Goal: Transaction & Acquisition: Purchase product/service

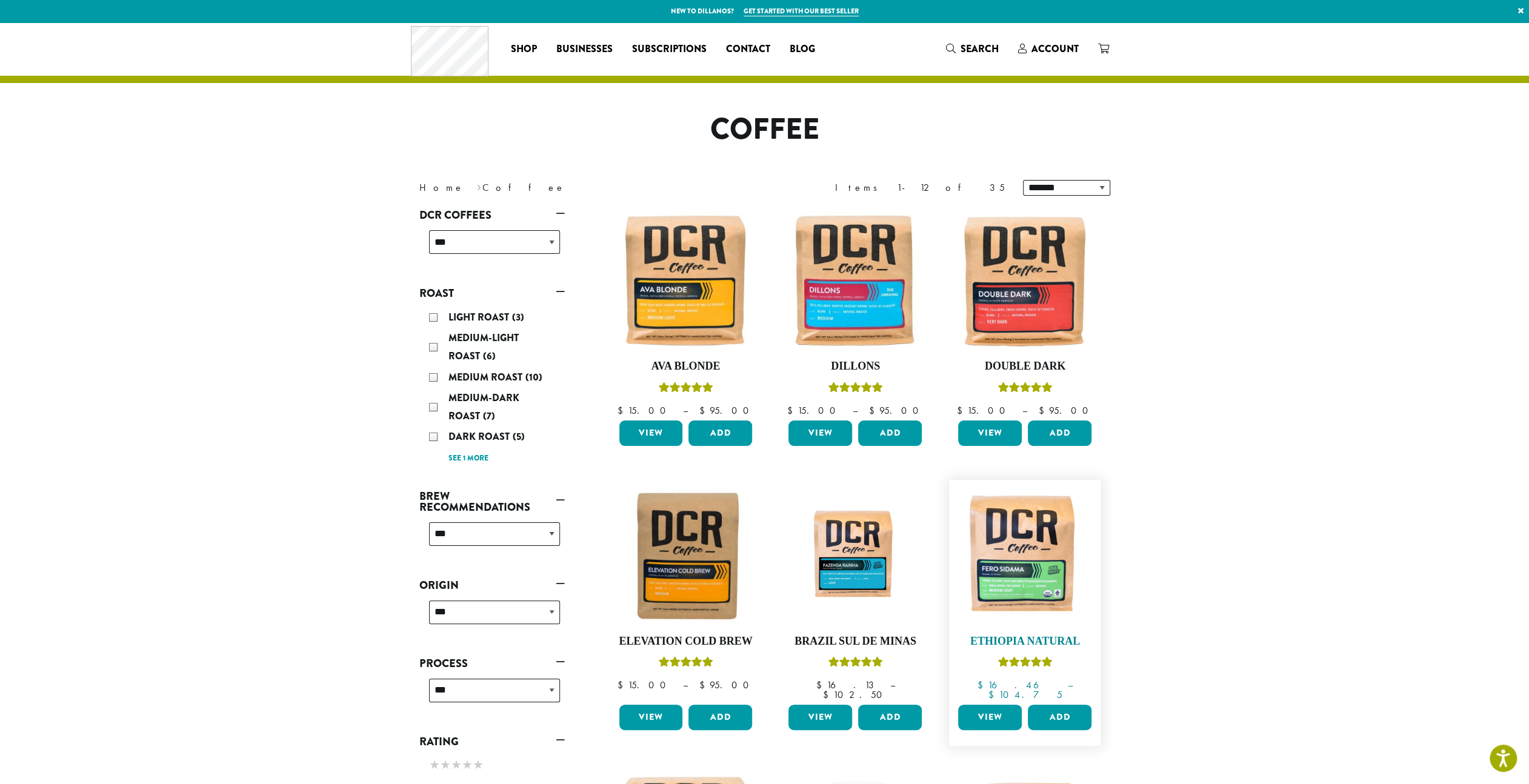
click at [1021, 571] on img at bounding box center [1025, 555] width 139 height 139
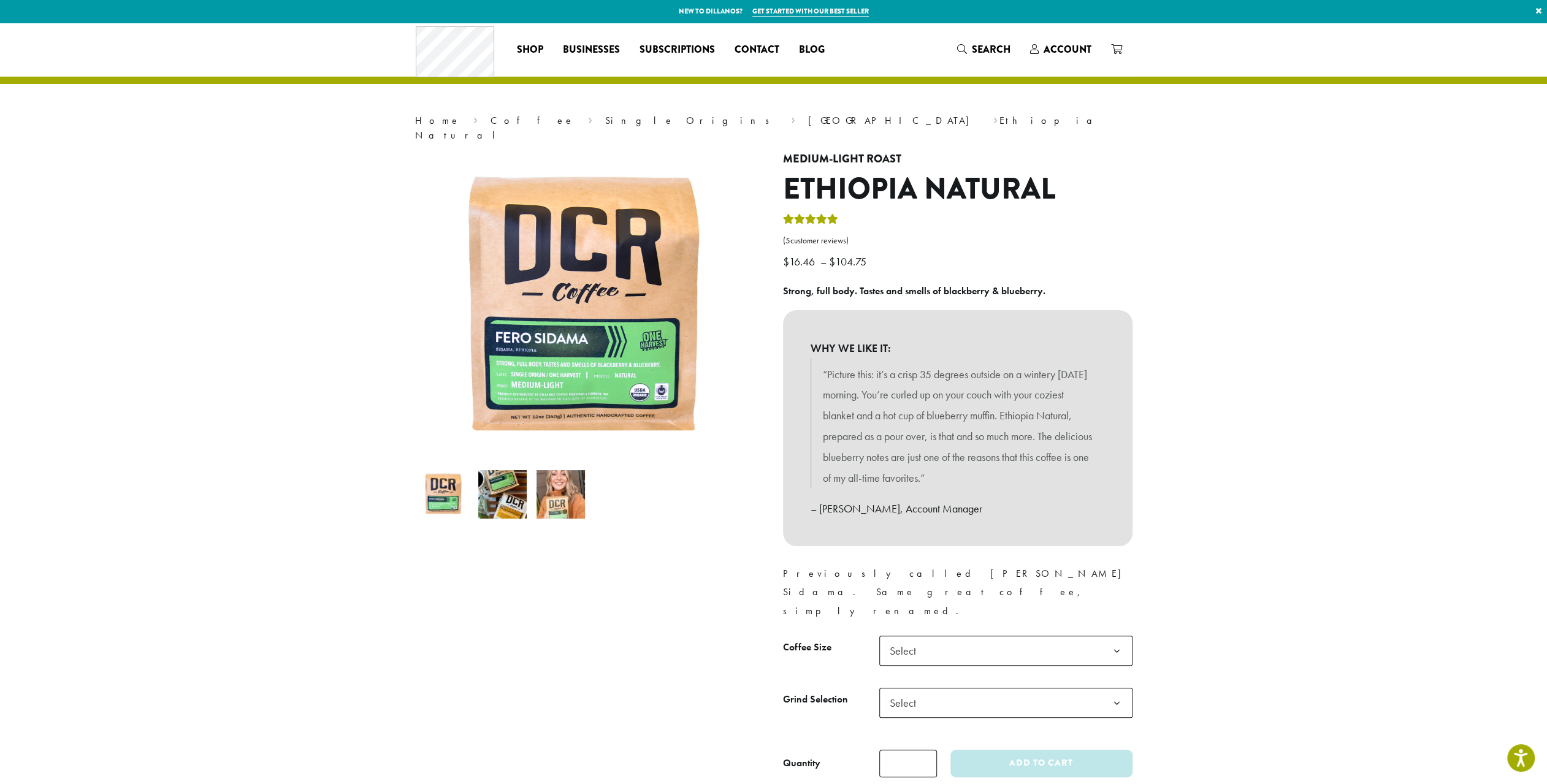
click at [986, 636] on span "Select" at bounding box center [1005, 650] width 253 height 30
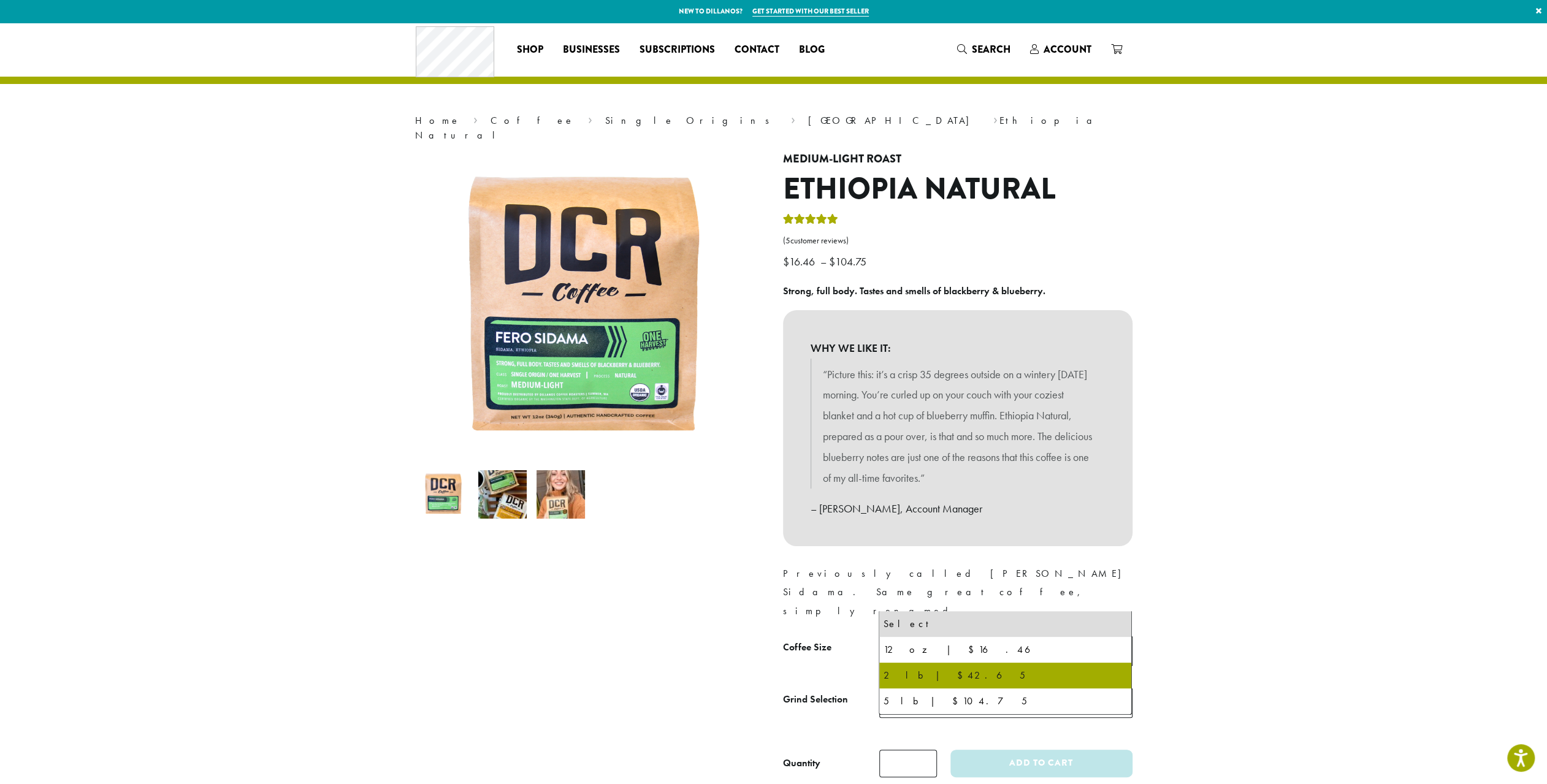
click at [928, 688] on td "**********" at bounding box center [1005, 714] width 253 height 52
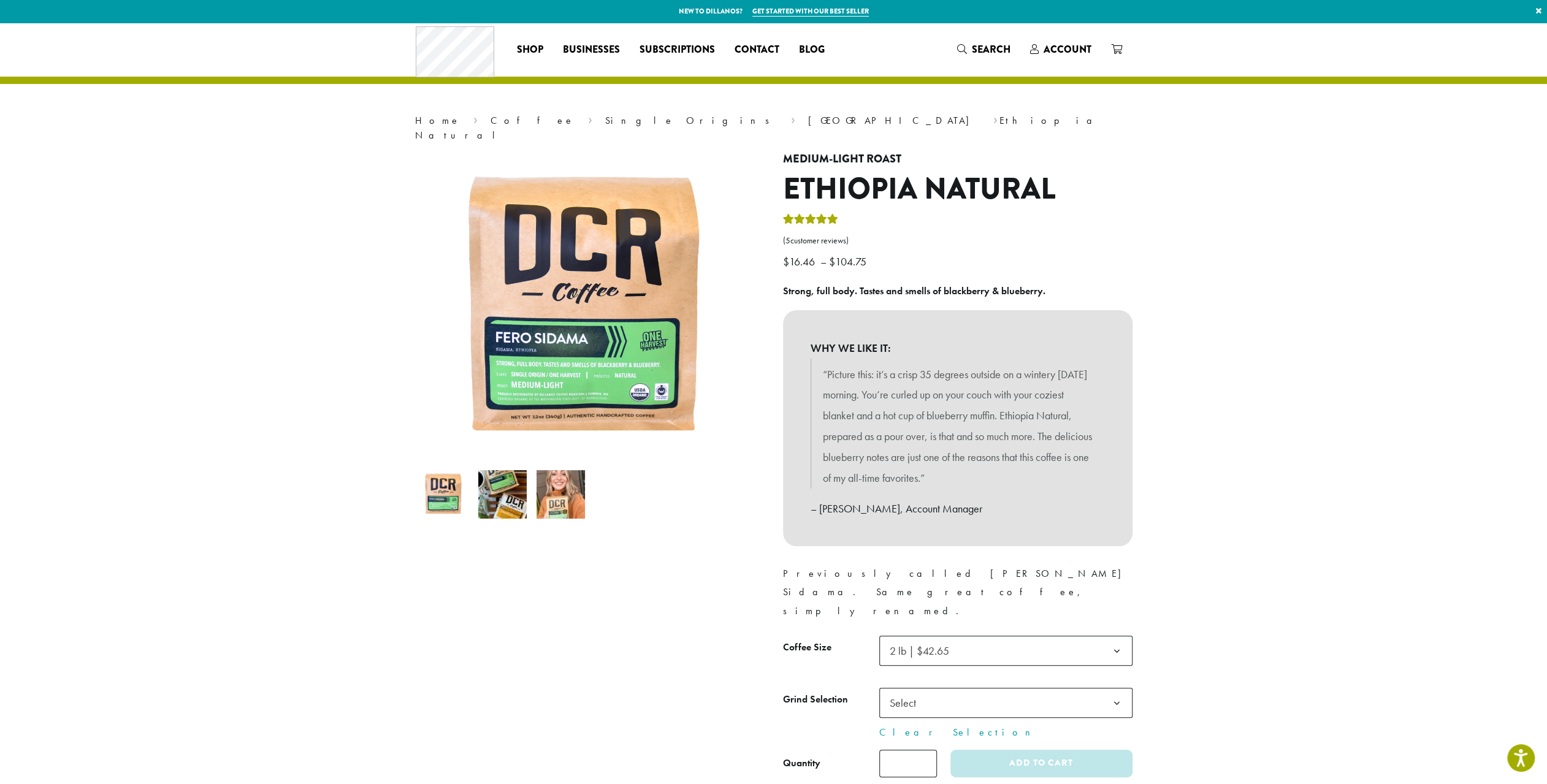
click at [914, 691] on span "Select" at bounding box center [906, 703] width 44 height 24
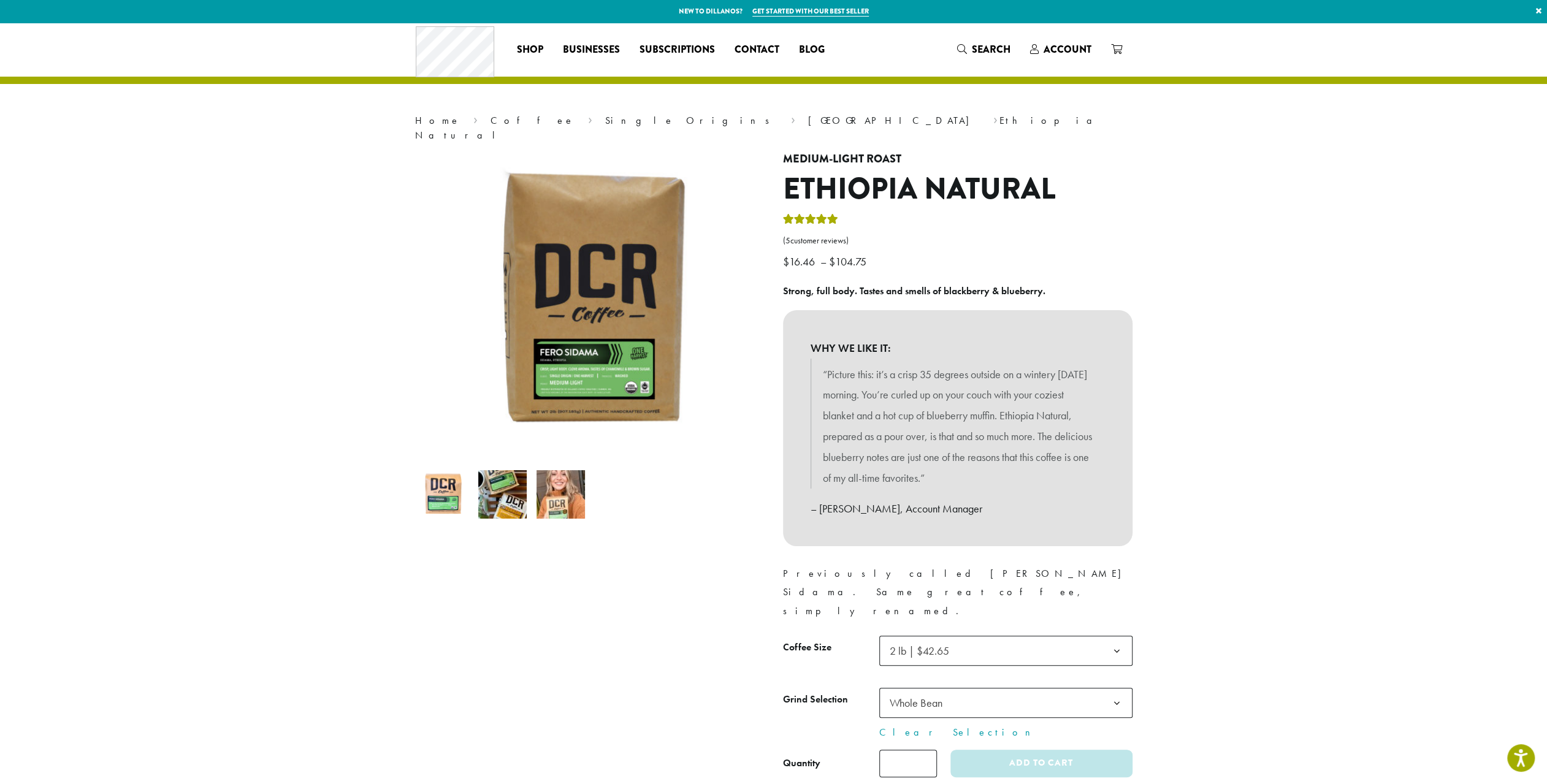
select select "**********"
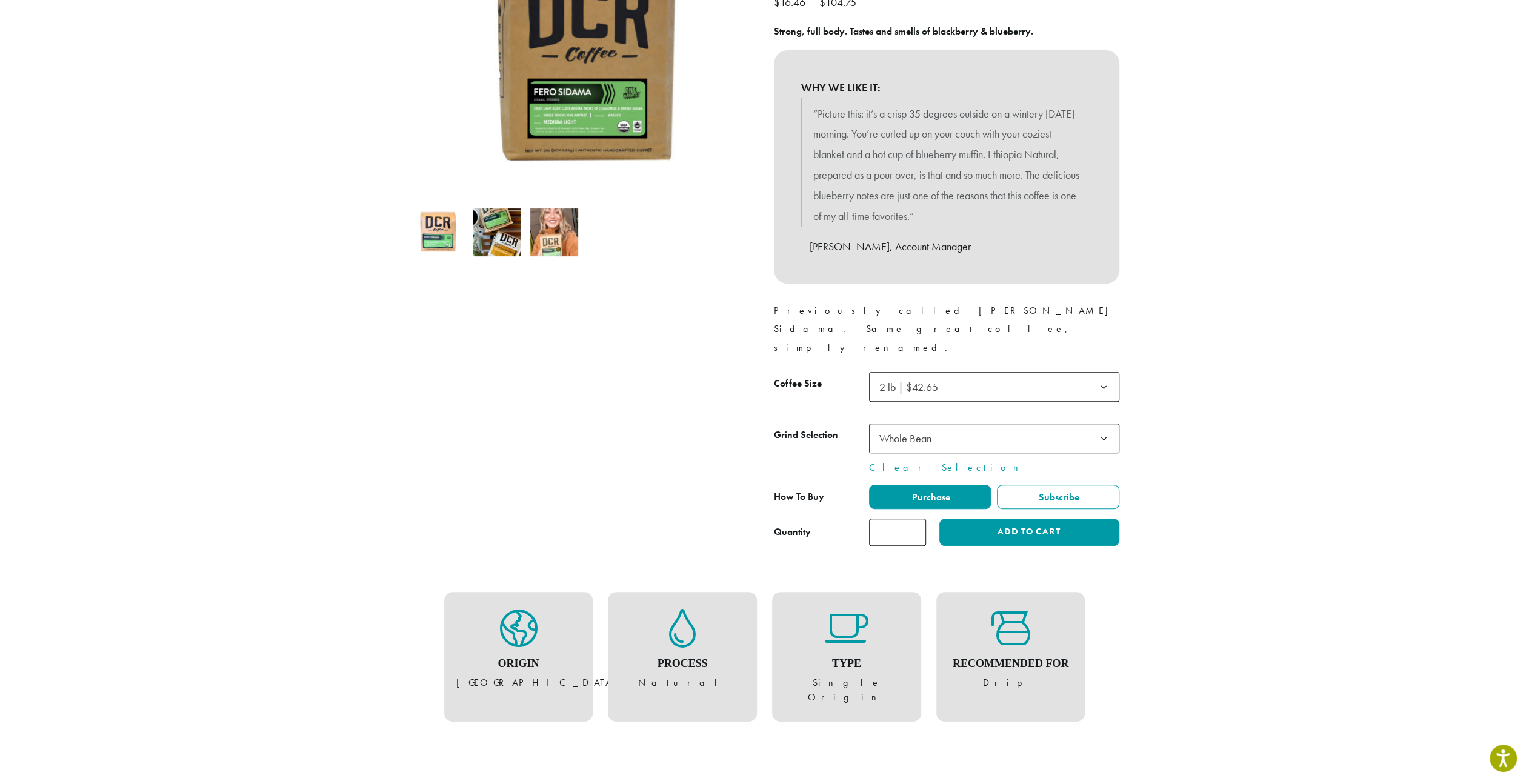
scroll to position [303, 0]
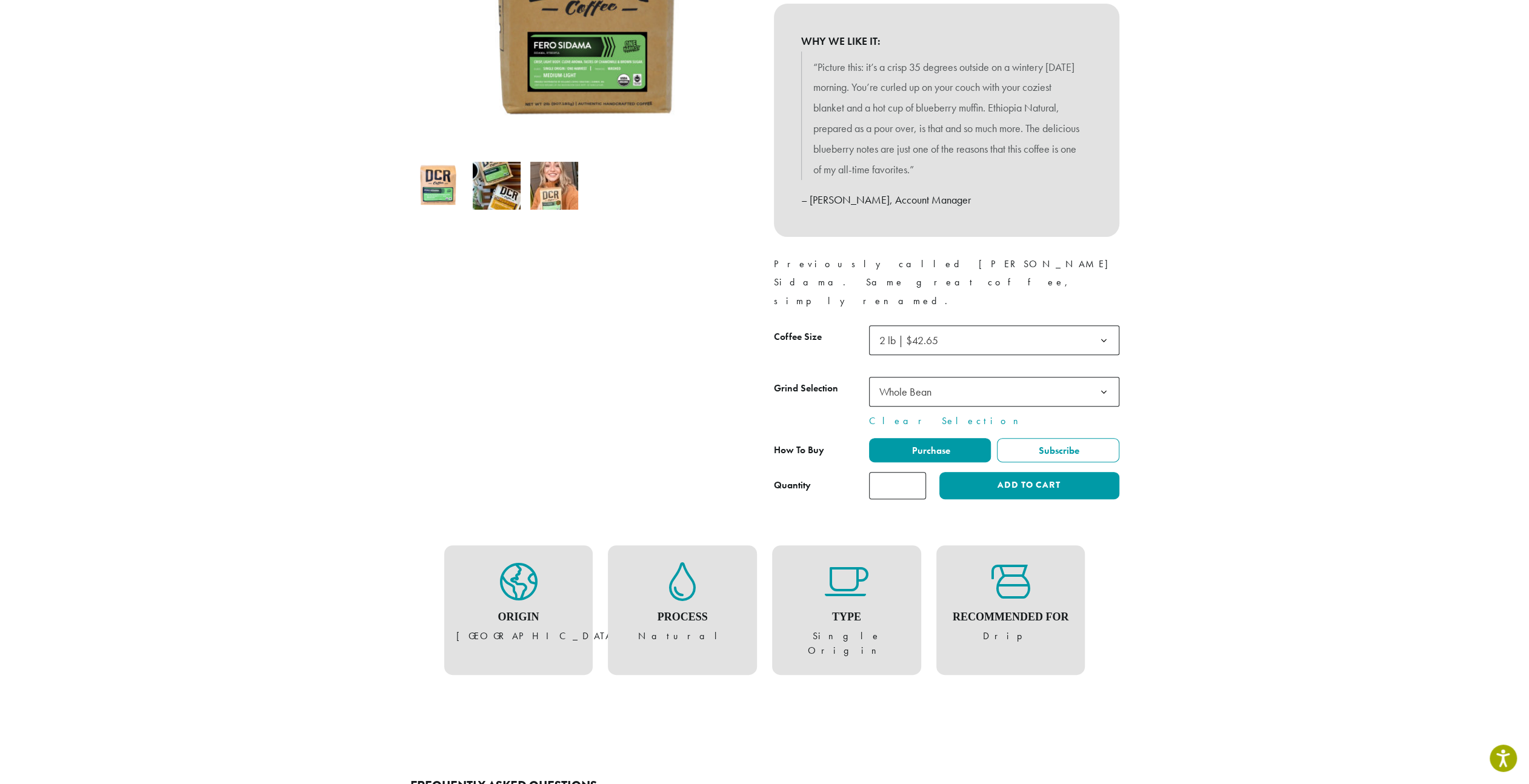
click at [915, 472] on input "*" at bounding box center [897, 486] width 57 height 28
type input "*"
click at [915, 472] on input "*" at bounding box center [897, 486] width 57 height 28
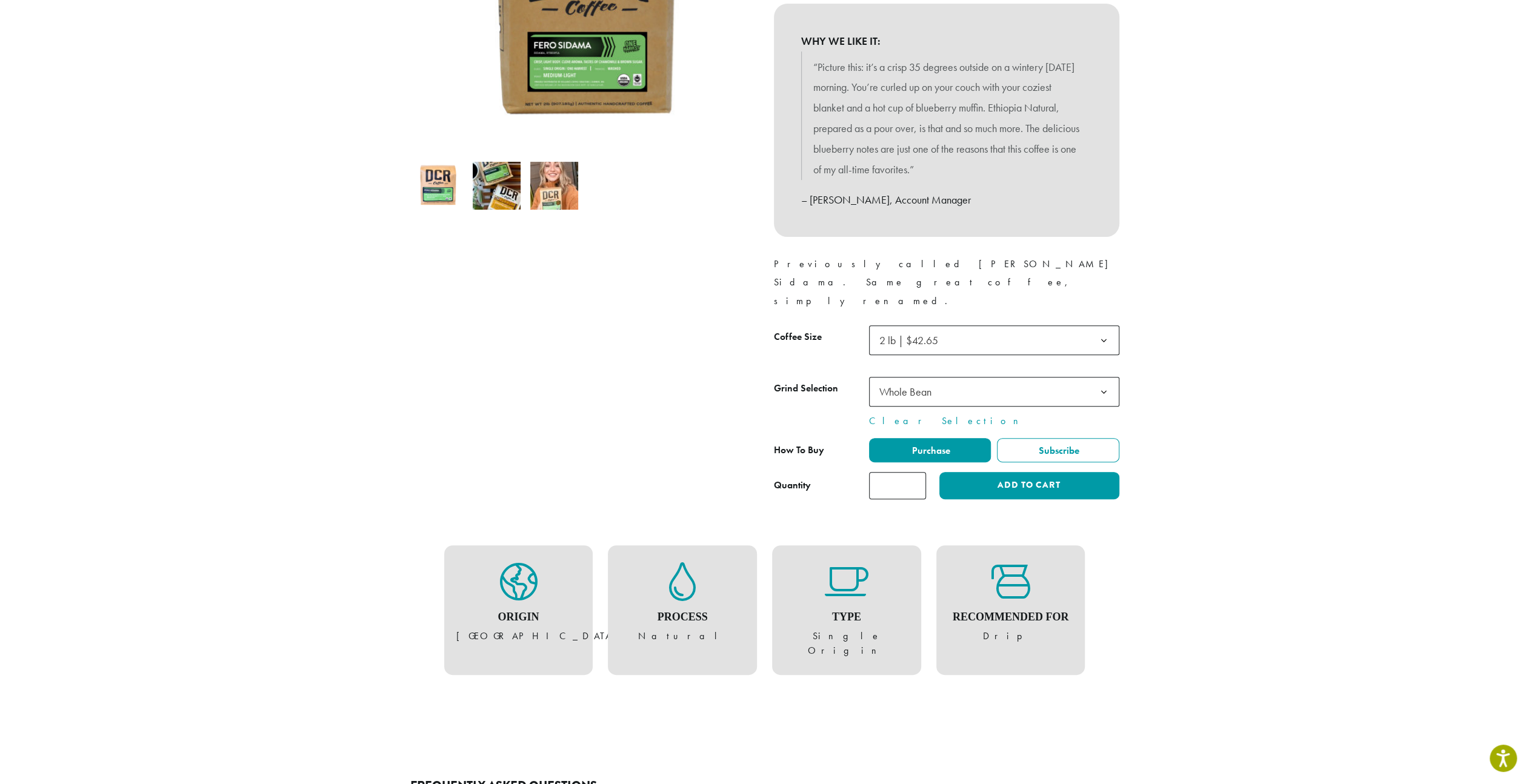
scroll to position [60, 0]
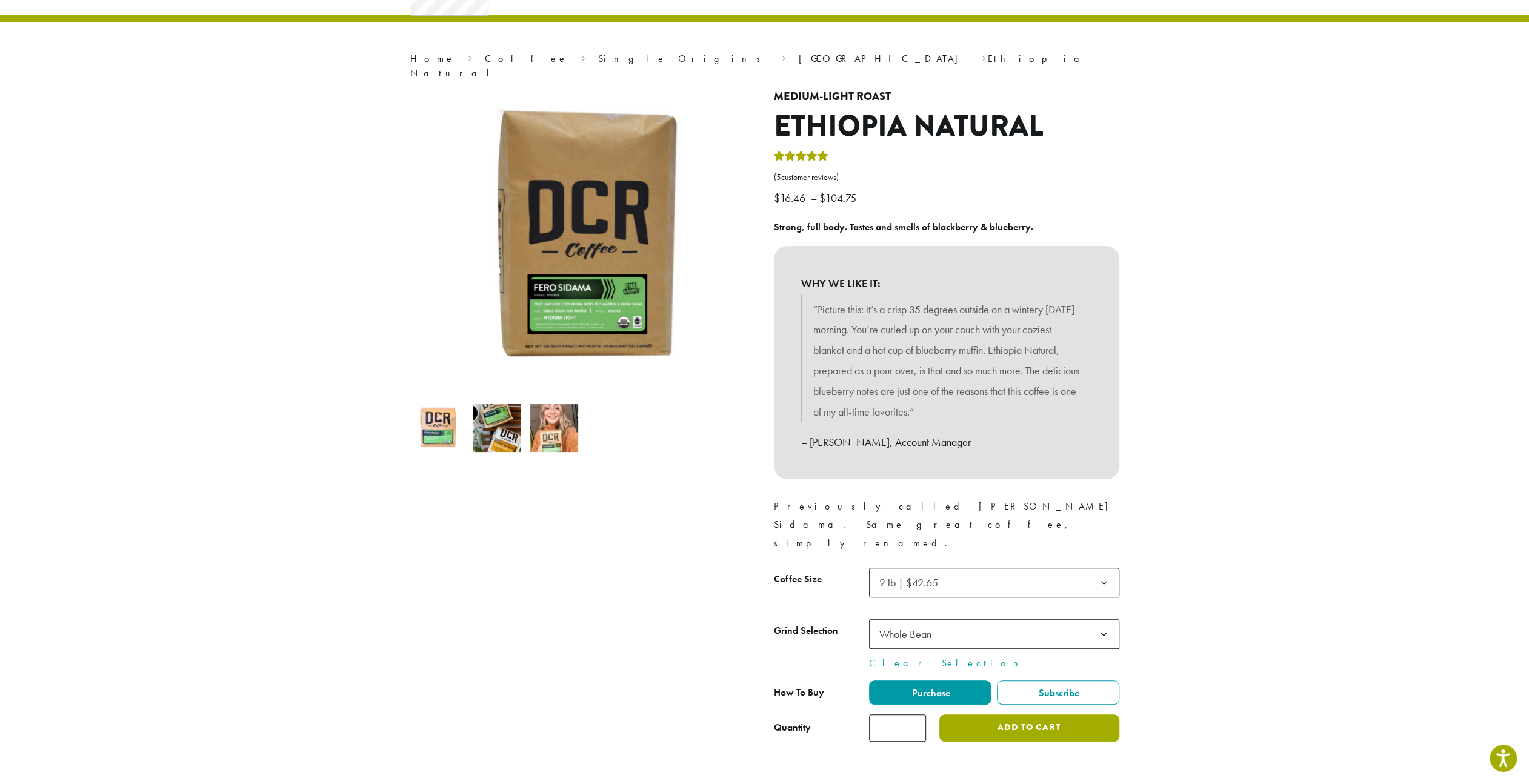
click at [1023, 714] on button "Add to cart" at bounding box center [1029, 728] width 179 height 28
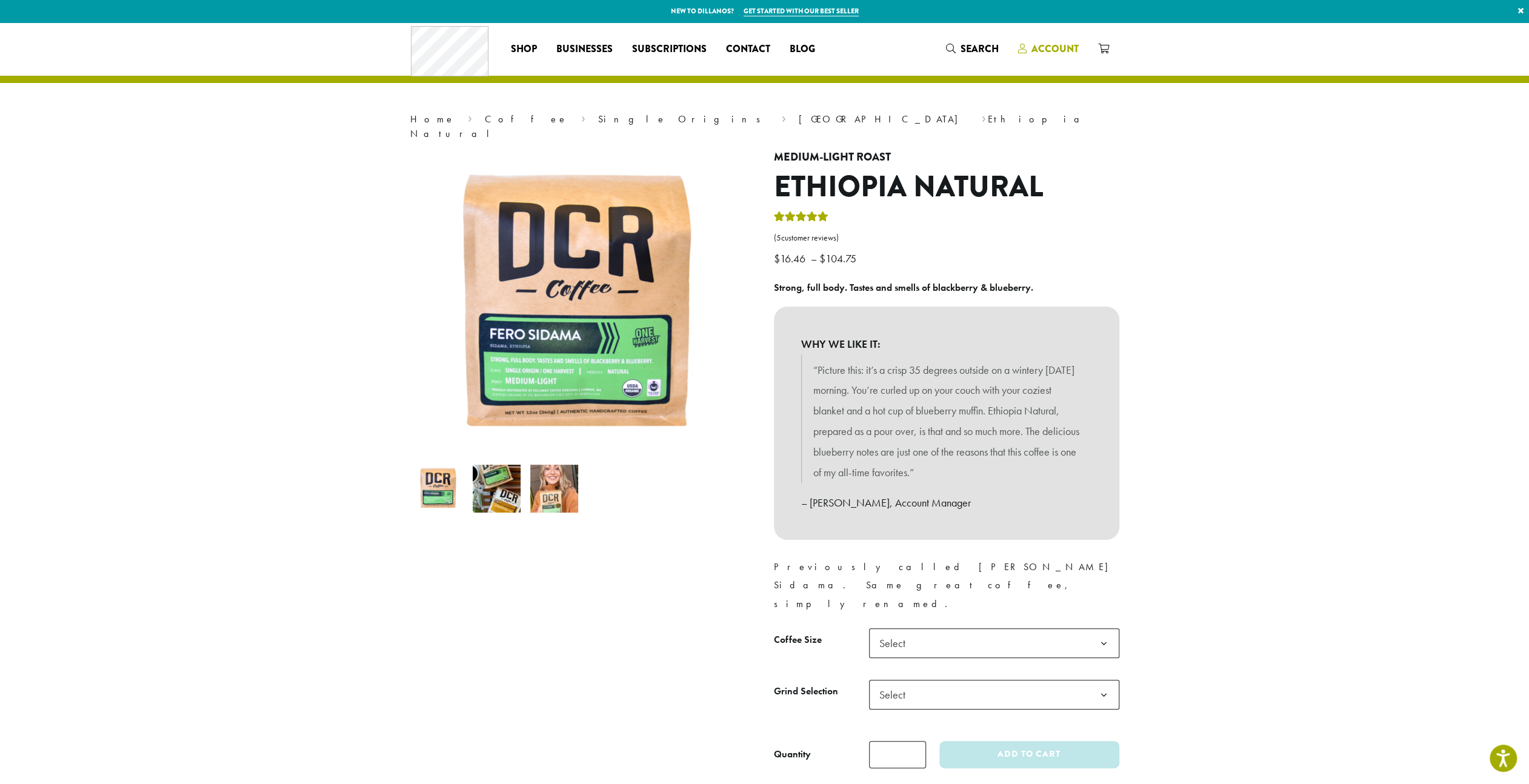
click at [1048, 47] on span "Account" at bounding box center [1055, 49] width 47 height 14
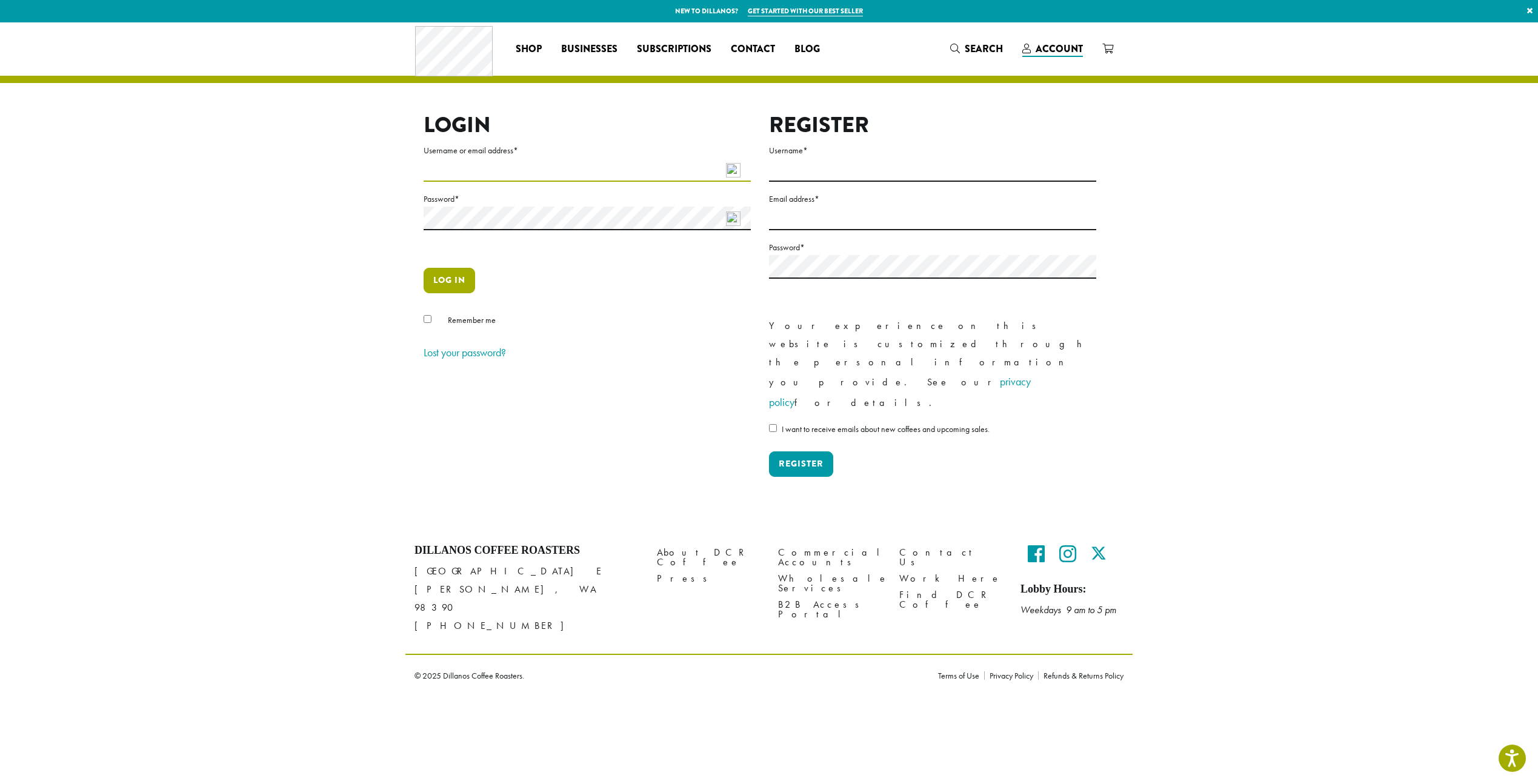
type input "**********"
click at [443, 284] on button "Log in" at bounding box center [449, 280] width 51 height 26
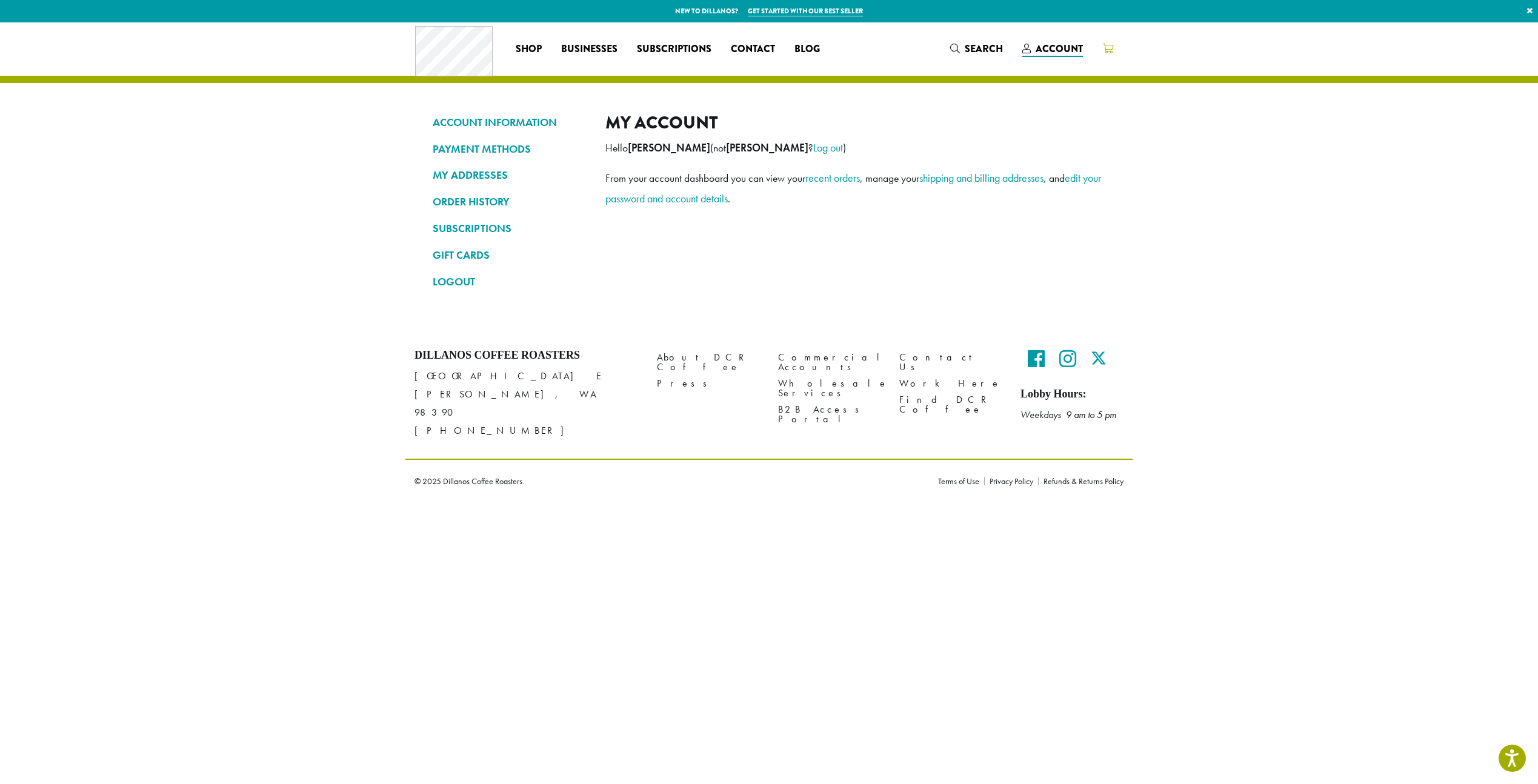
click at [1112, 51] on icon at bounding box center [1107, 48] width 11 height 10
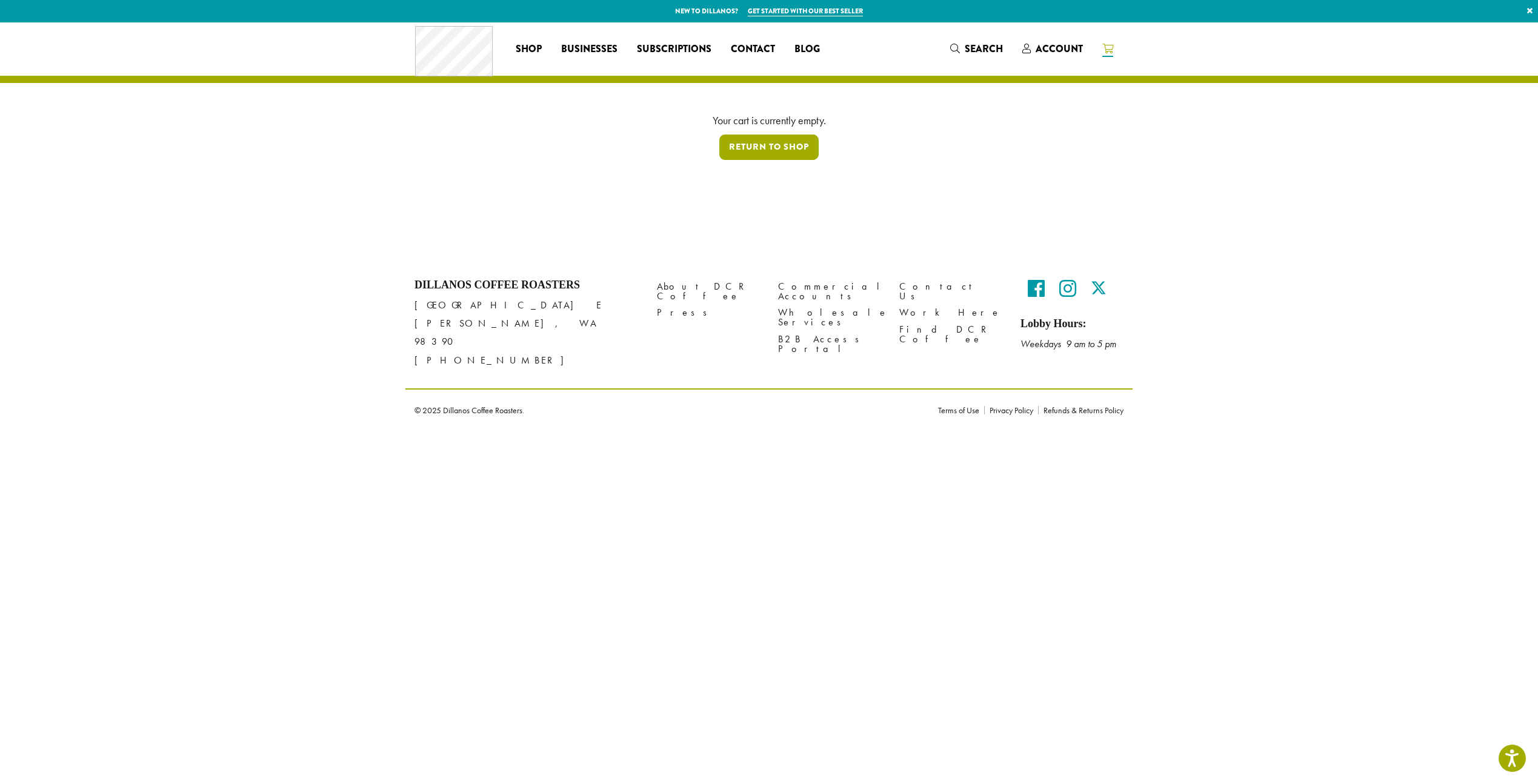
click at [762, 142] on link "Return to shop" at bounding box center [768, 147] width 99 height 26
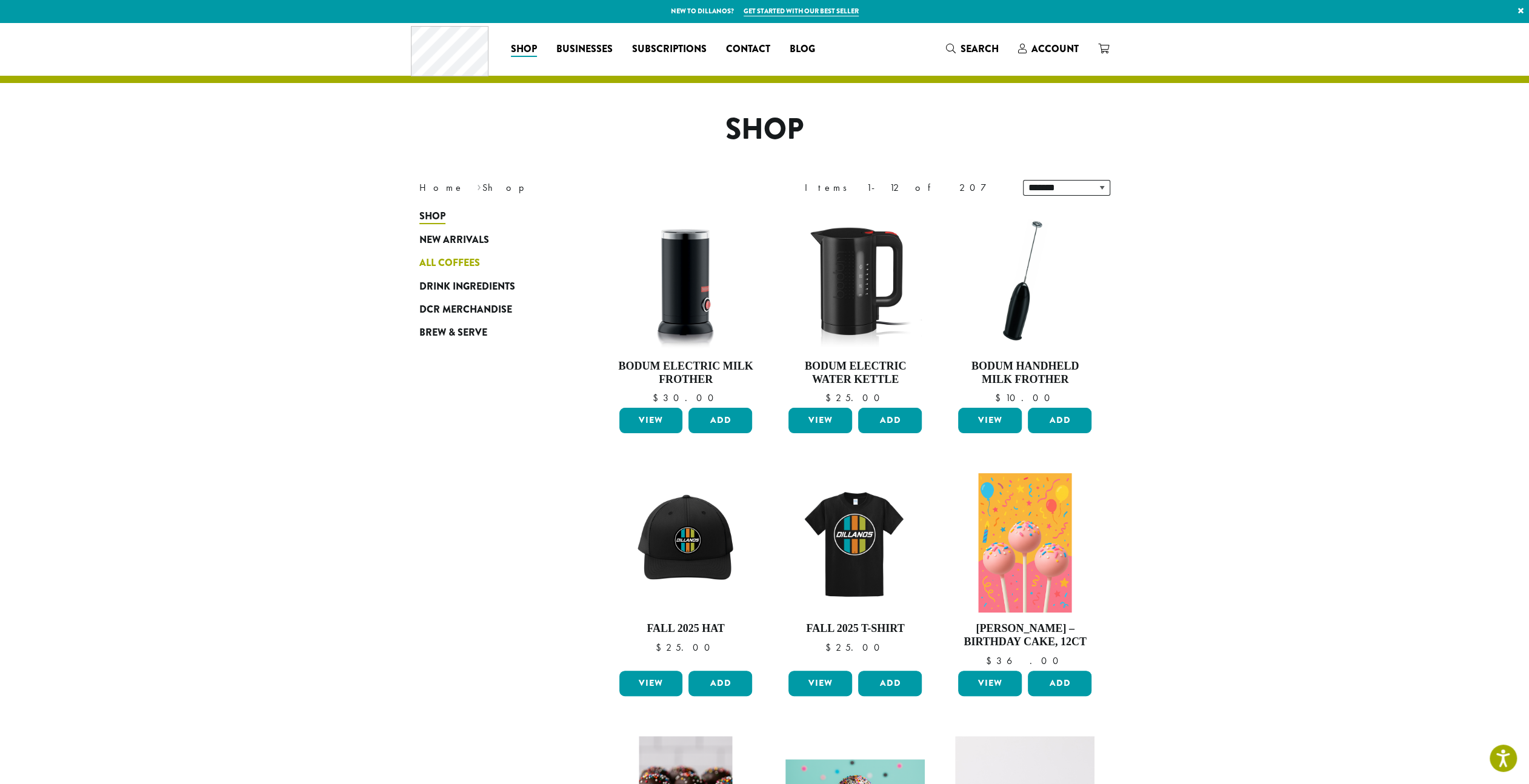
click at [458, 261] on span "All Coffees" at bounding box center [449, 263] width 60 height 15
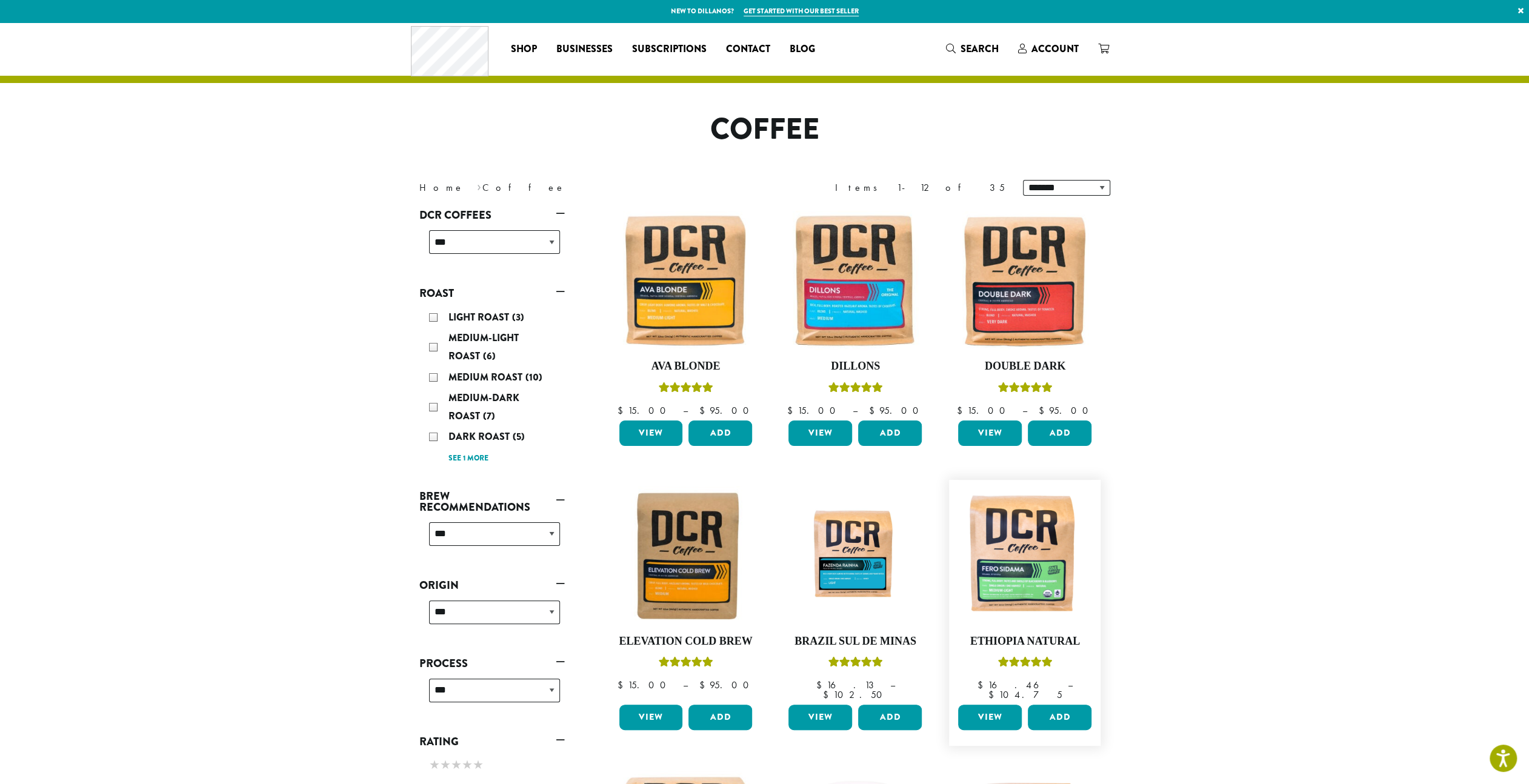
click at [992, 710] on link "View" at bounding box center [990, 717] width 64 height 26
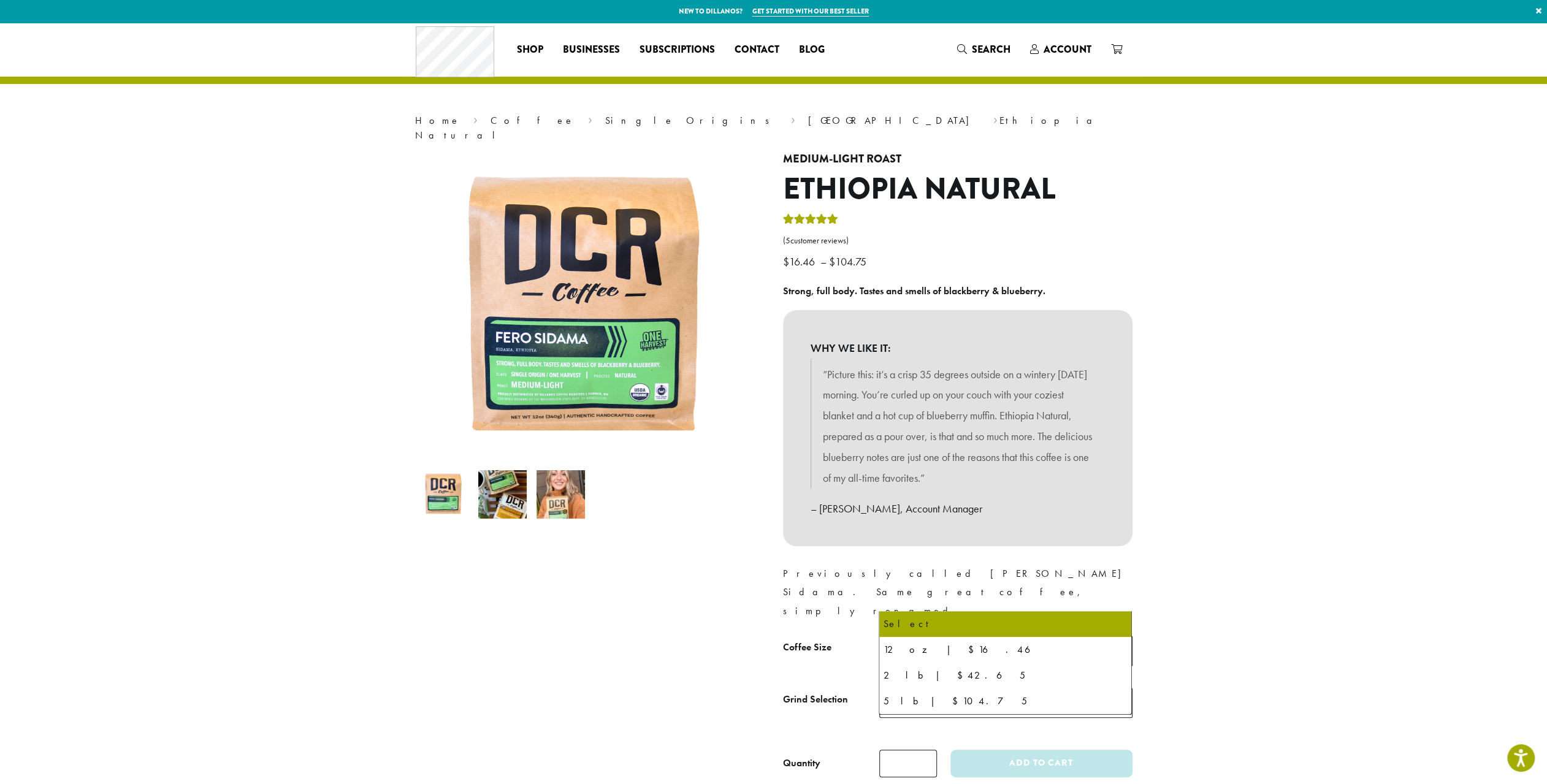
click at [936, 636] on span "Select" at bounding box center [1005, 650] width 253 height 30
click at [915, 691] on span "Select" at bounding box center [906, 703] width 44 height 24
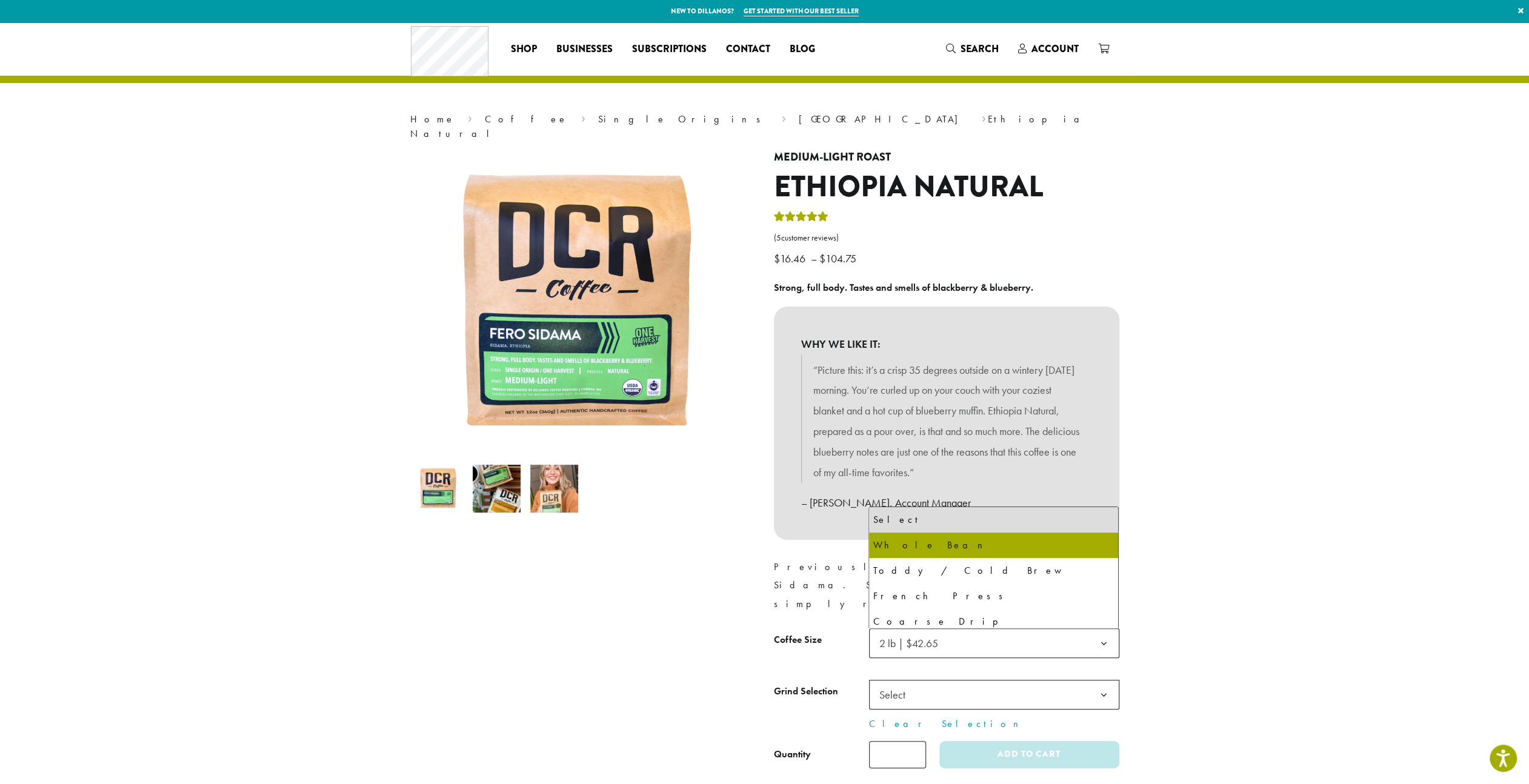
select select "**********"
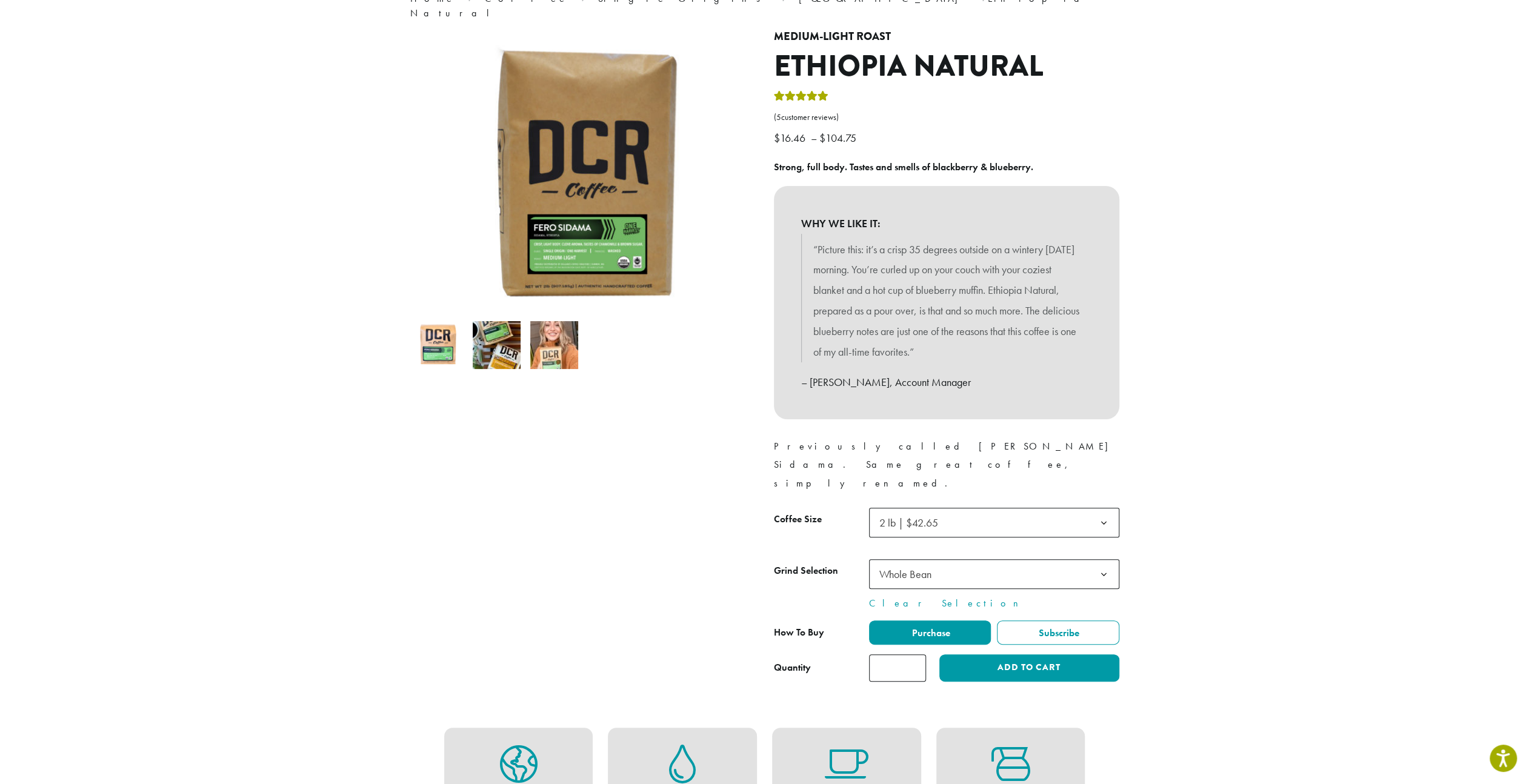
scroll to position [121, 0]
click at [914, 654] on input "*" at bounding box center [897, 668] width 57 height 28
type input "*"
click at [914, 654] on input "*" at bounding box center [897, 668] width 57 height 28
click at [1028, 654] on button "Add to cart" at bounding box center [1029, 668] width 179 height 28
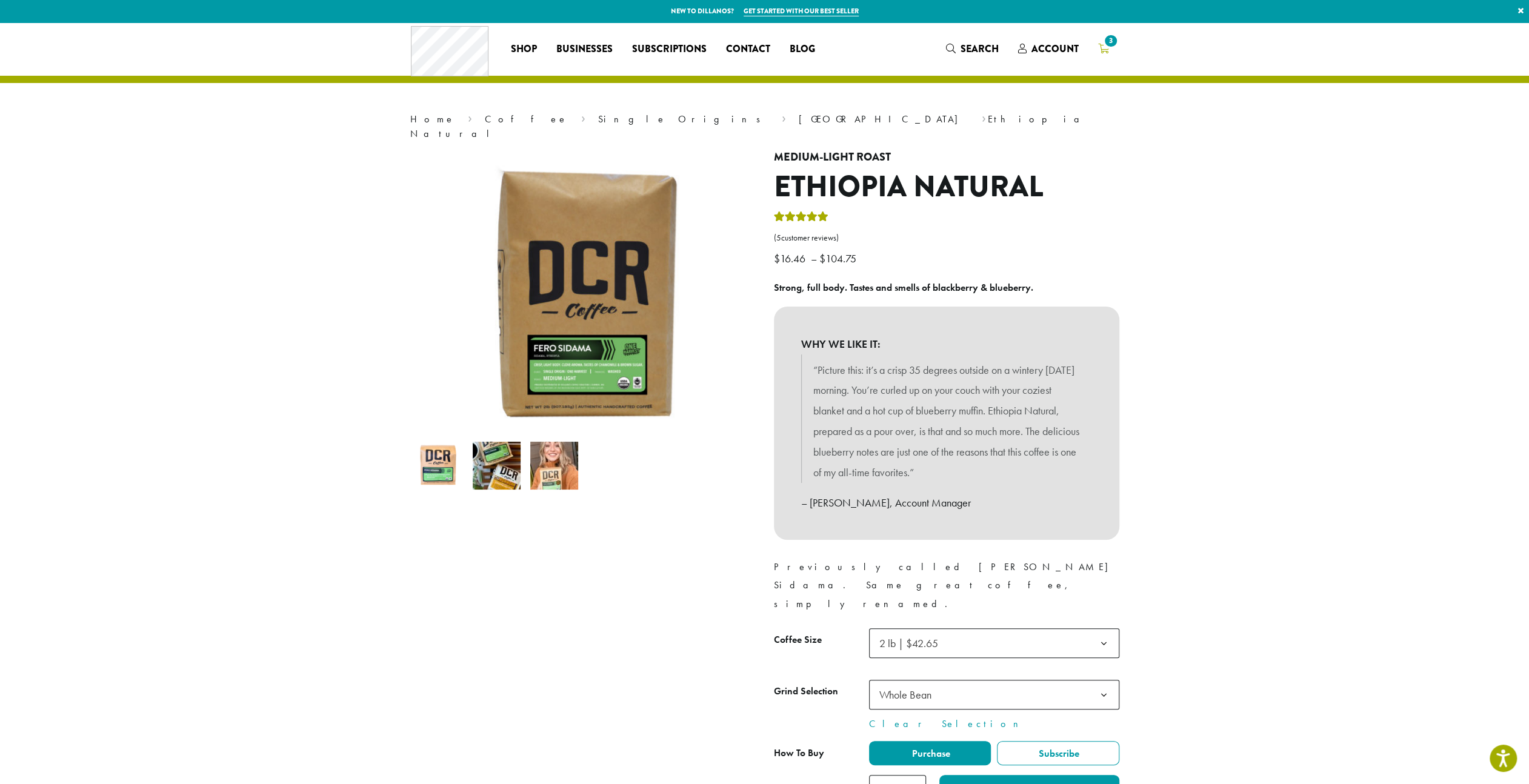
click at [1111, 43] on span "3" at bounding box center [1110, 41] width 16 height 16
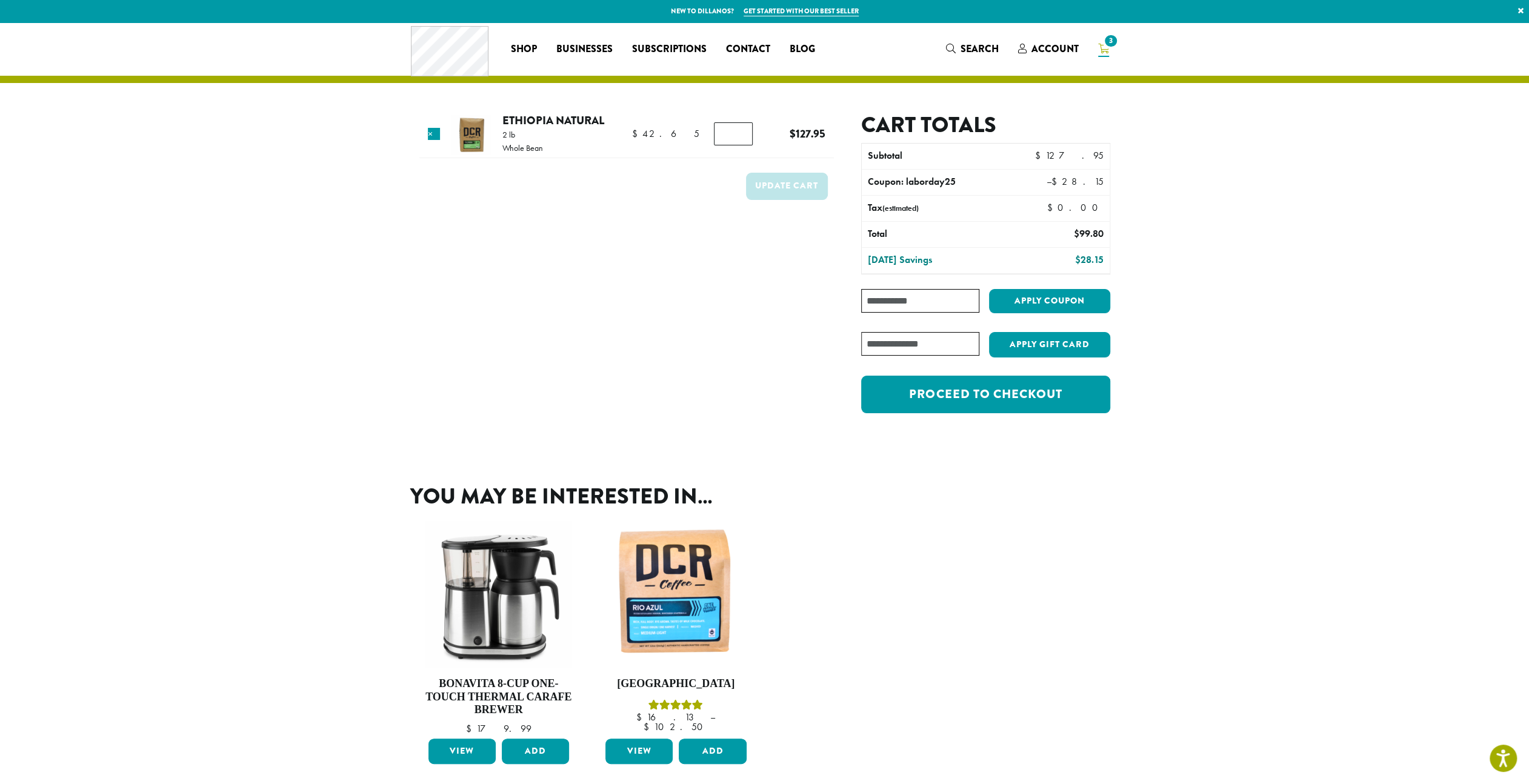
click at [910, 301] on input "Coupon:" at bounding box center [920, 301] width 118 height 24
paste input "**********"
type input "**********"
click at [1035, 303] on button "Apply coupon" at bounding box center [1050, 301] width 122 height 25
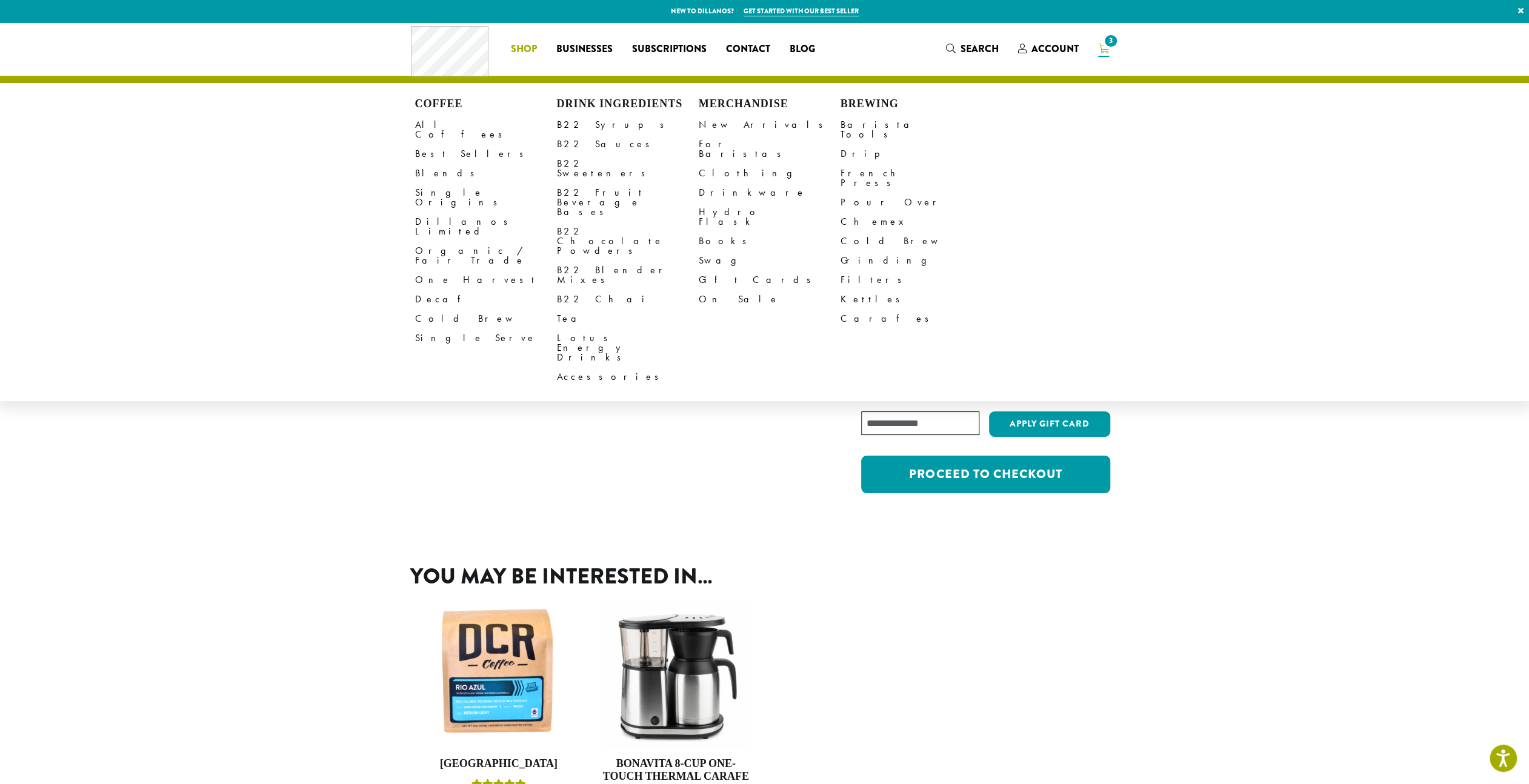
click at [530, 49] on span "Shop" at bounding box center [524, 49] width 26 height 15
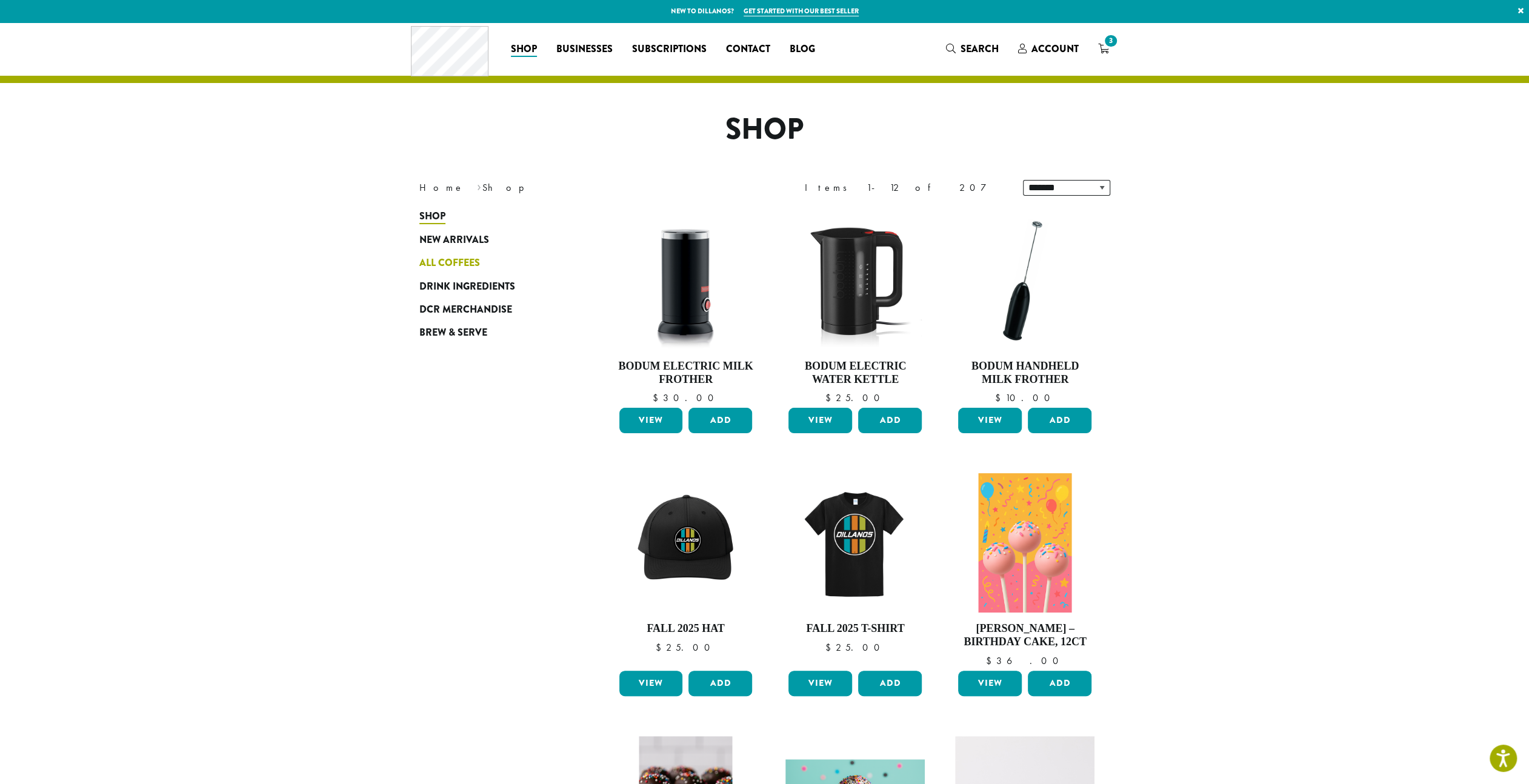
click at [453, 263] on span "All Coffees" at bounding box center [449, 263] width 60 height 15
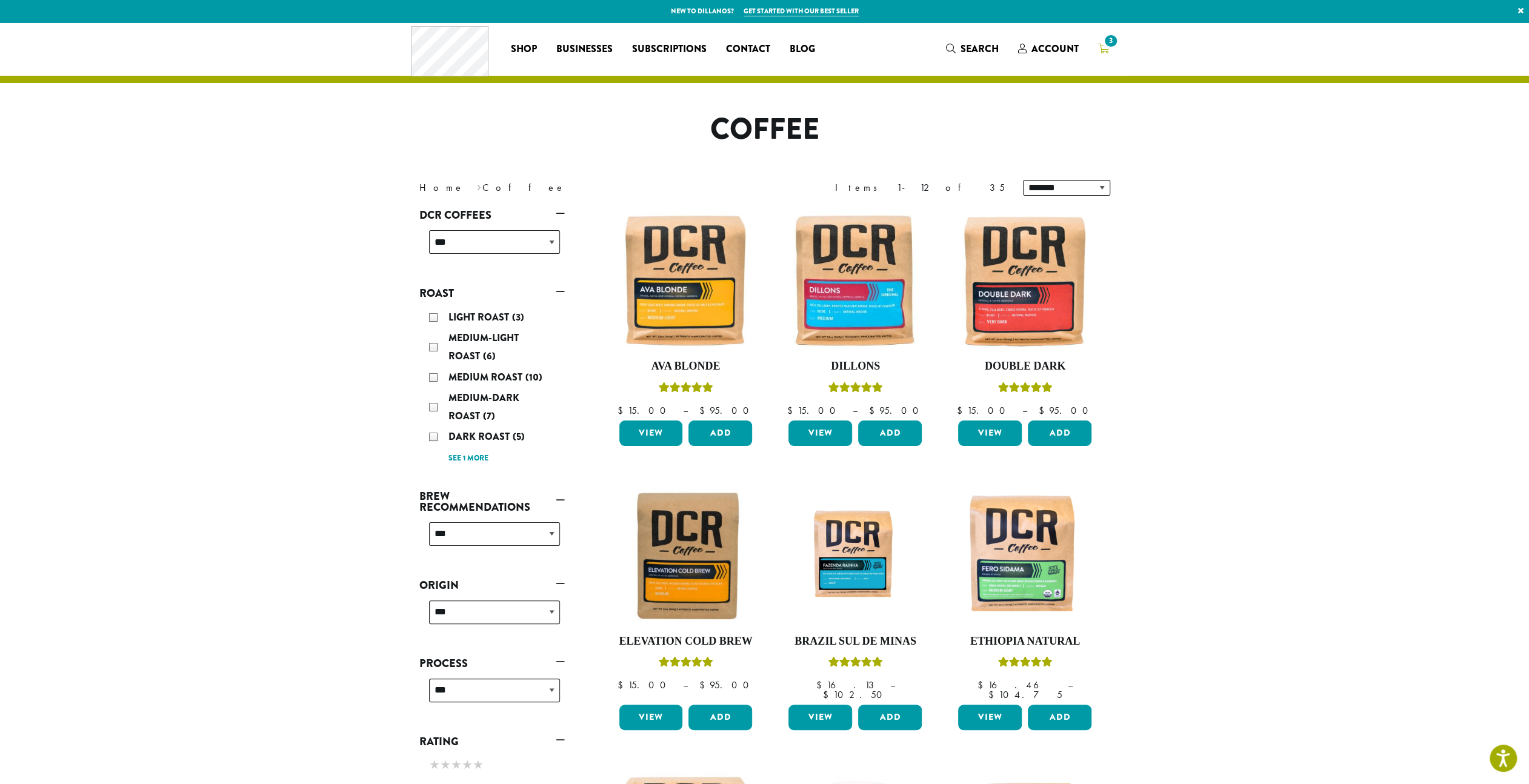
click at [1105, 44] on span "3" at bounding box center [1110, 41] width 16 height 16
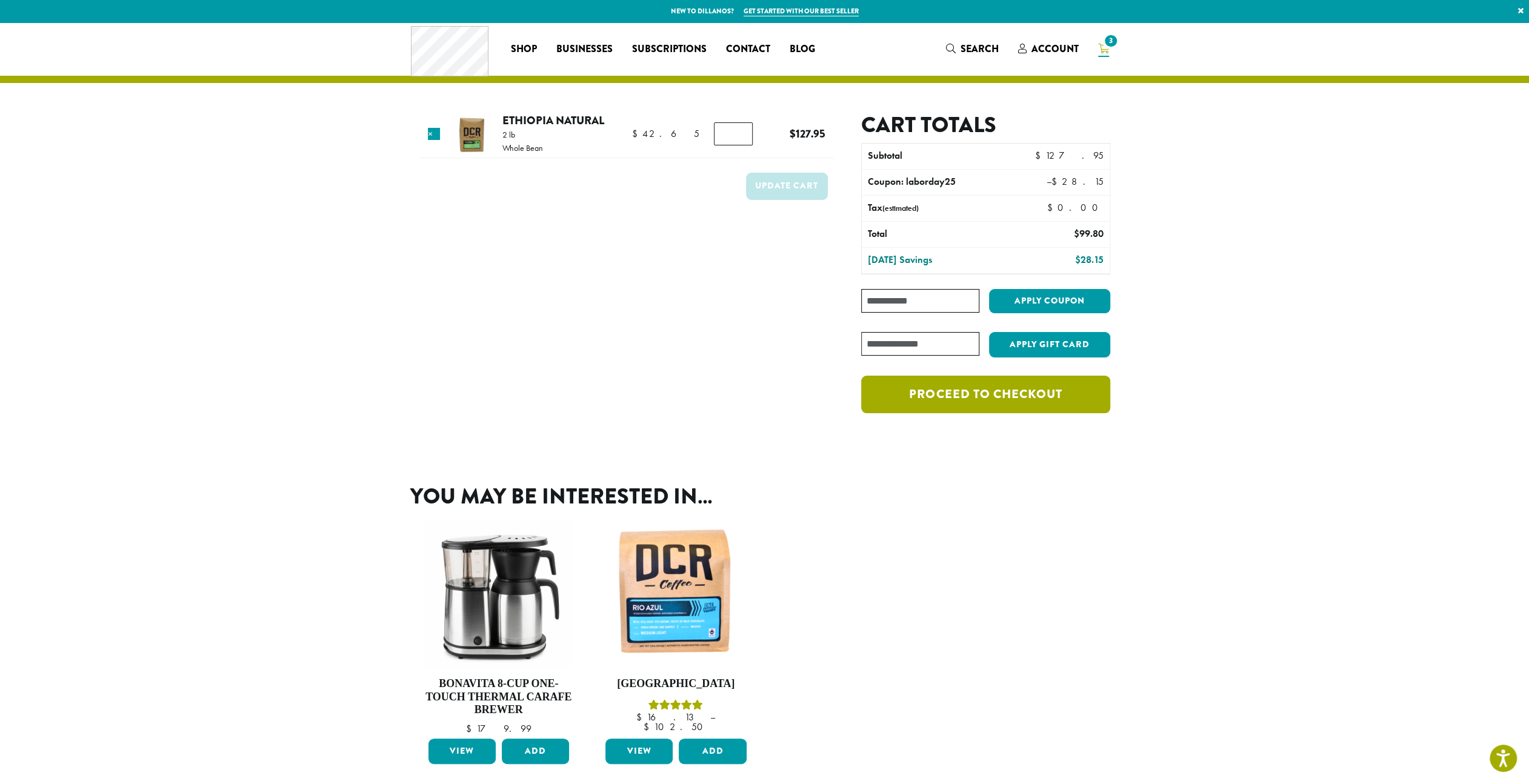
click at [995, 389] on link "Proceed to checkout" at bounding box center [985, 394] width 248 height 37
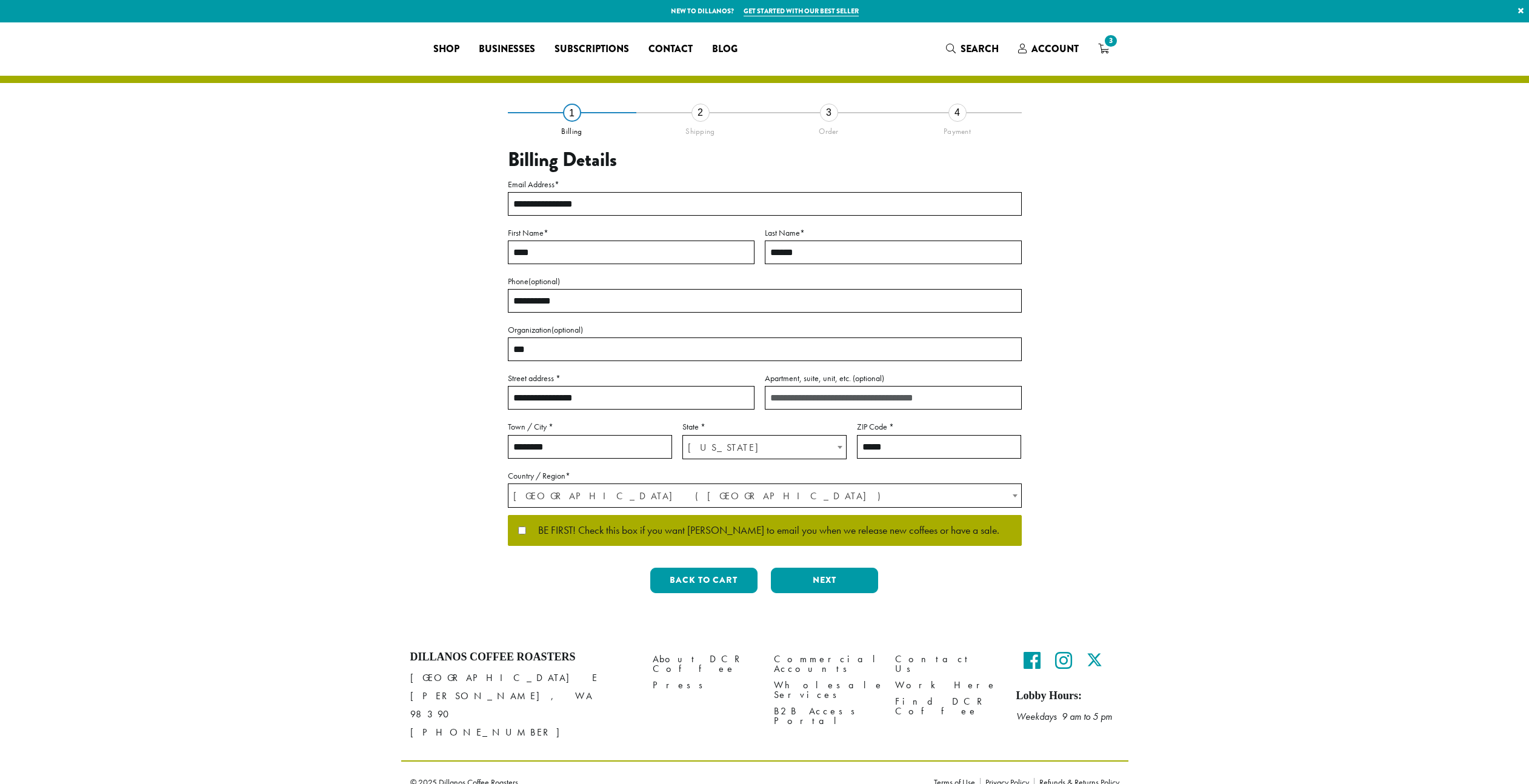
select select "**"
click at [833, 582] on button "Next" at bounding box center [824, 580] width 107 height 26
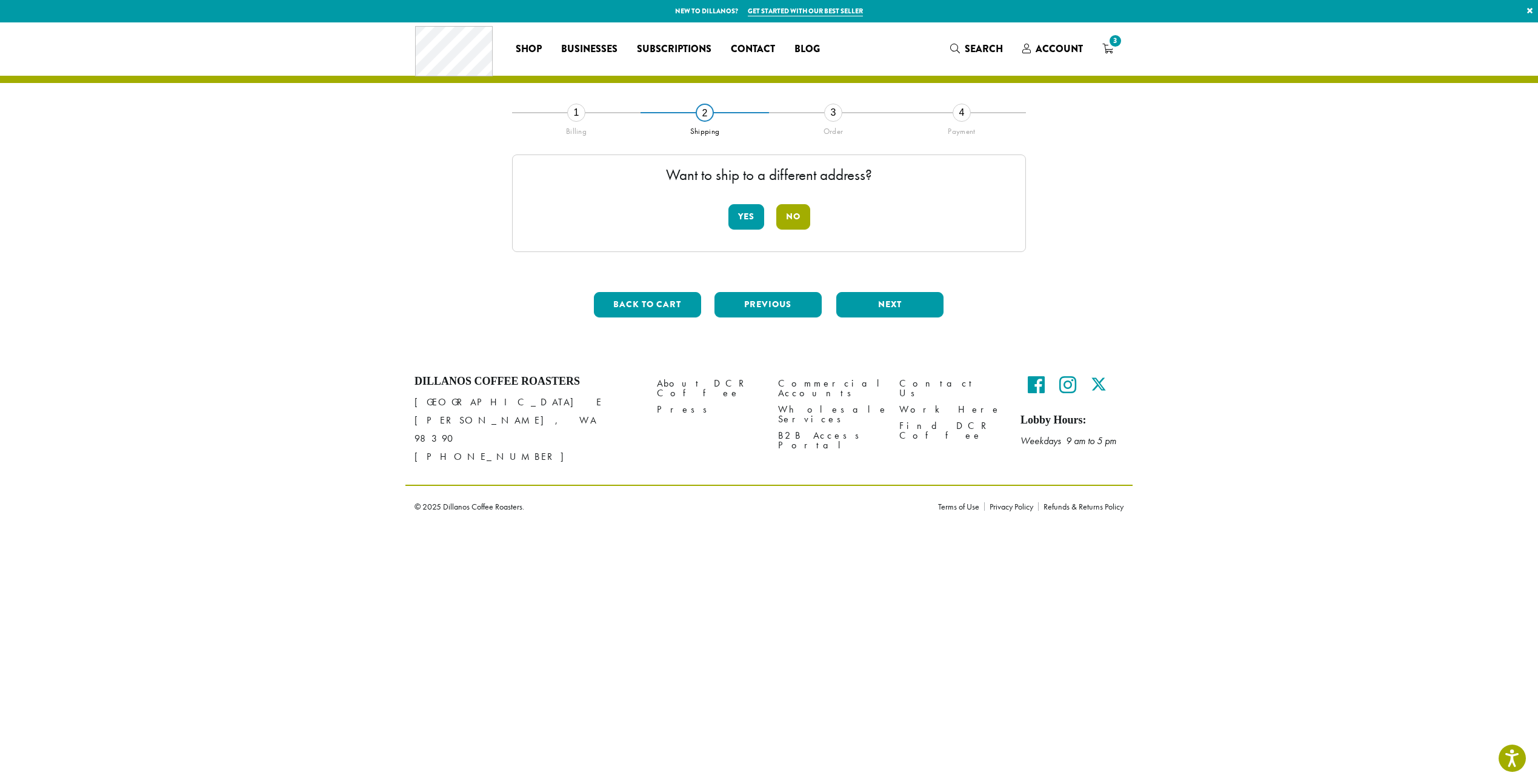
click at [794, 217] on button "No" at bounding box center [793, 217] width 34 height 26
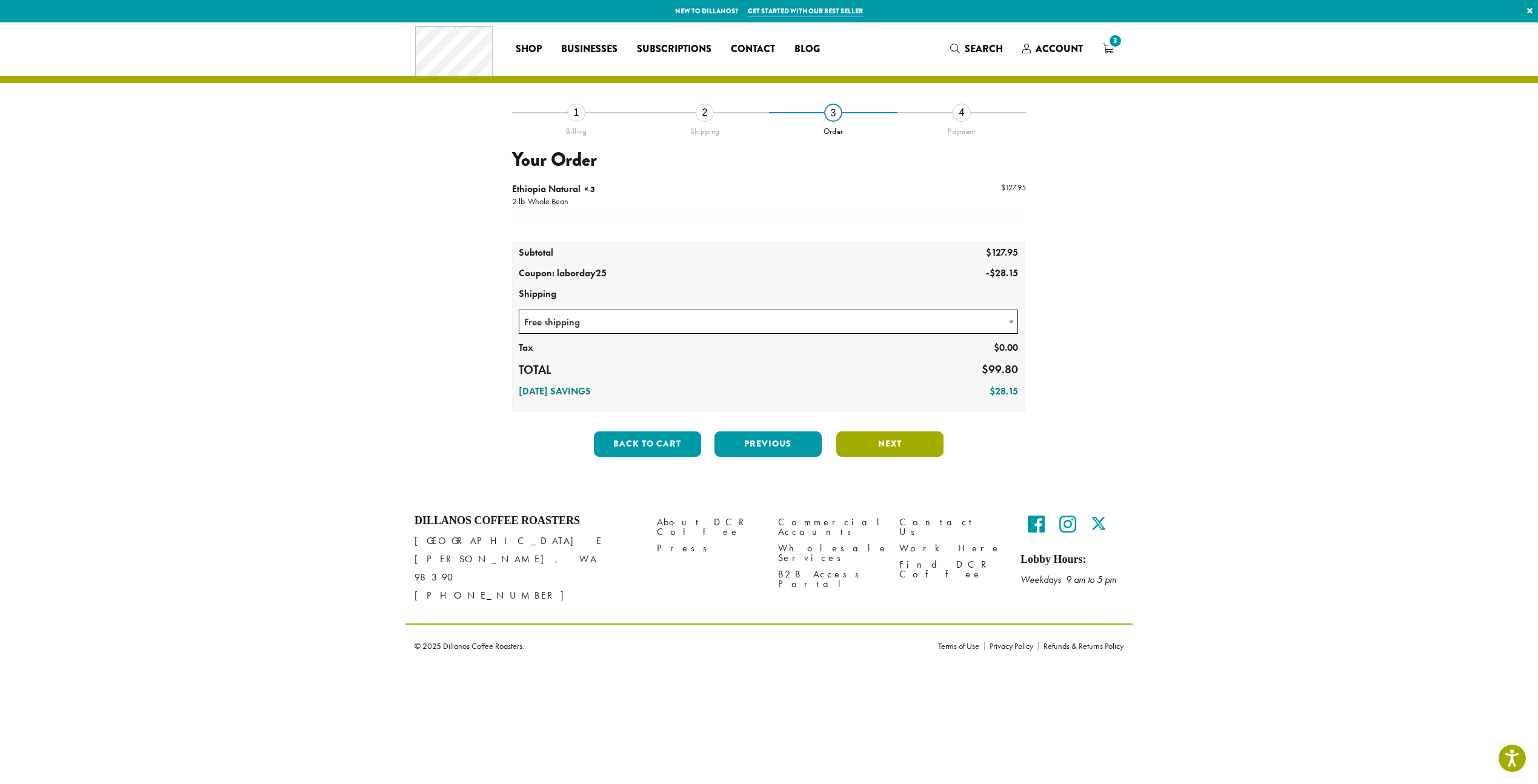
click at [894, 439] on button "Next" at bounding box center [889, 444] width 107 height 26
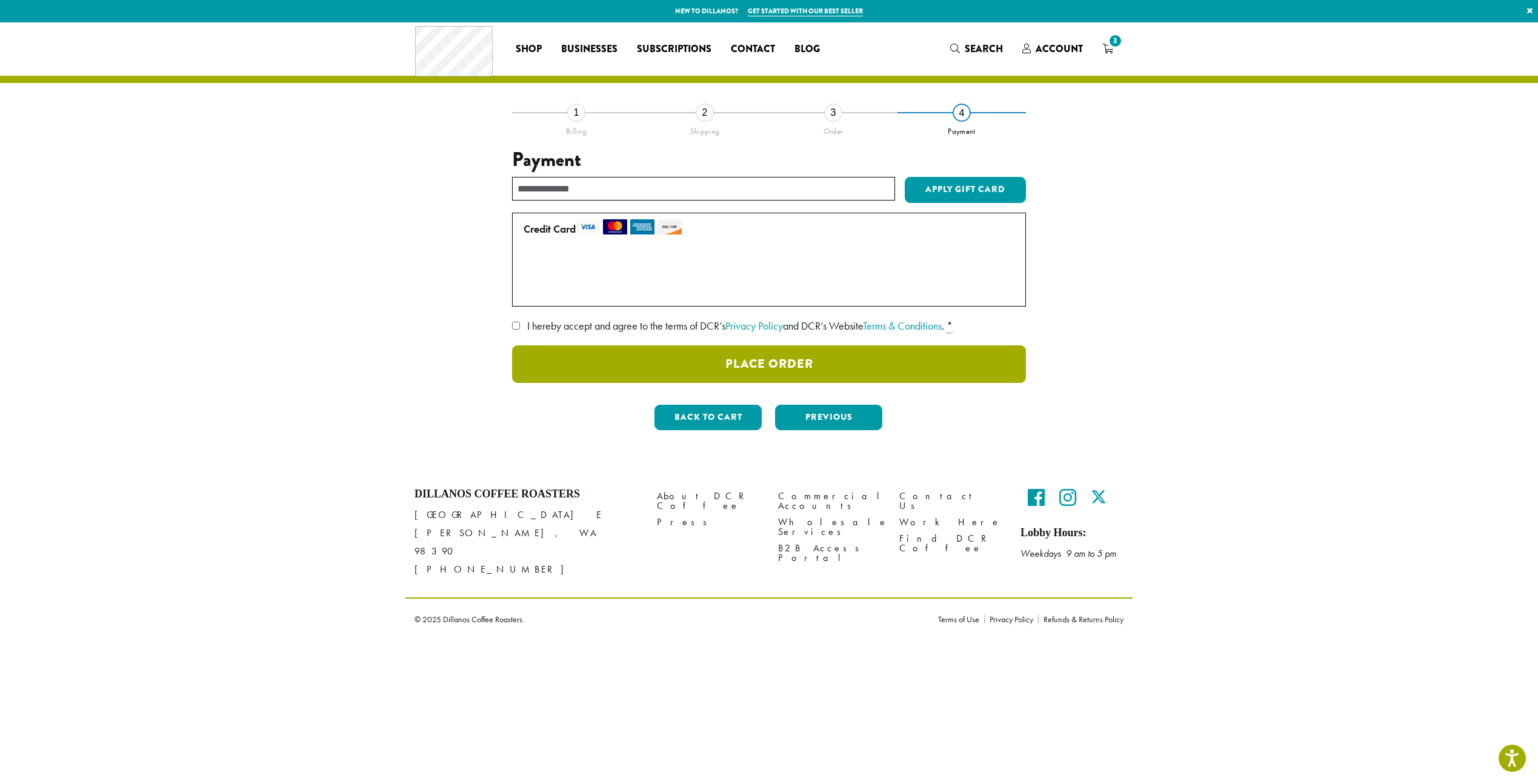
click at [837, 364] on button "Place Order" at bounding box center [769, 364] width 514 height 37
